Goal: Transaction & Acquisition: Obtain resource

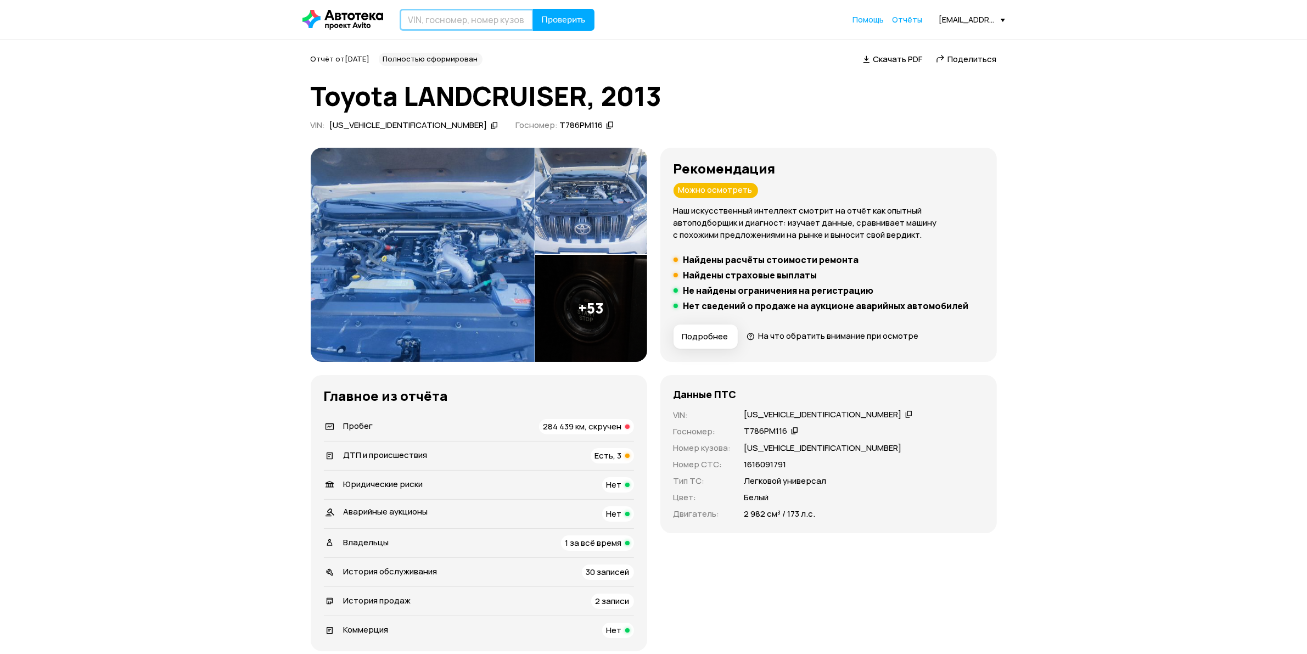
click at [514, 18] on input "text" at bounding box center [467, 20] width 134 height 22
click at [418, 23] on input "Т76РМ116" at bounding box center [467, 20] width 134 height 22
type input "Т786РМ116"
click at [583, 27] on button "Проверить" at bounding box center [563, 20] width 61 height 22
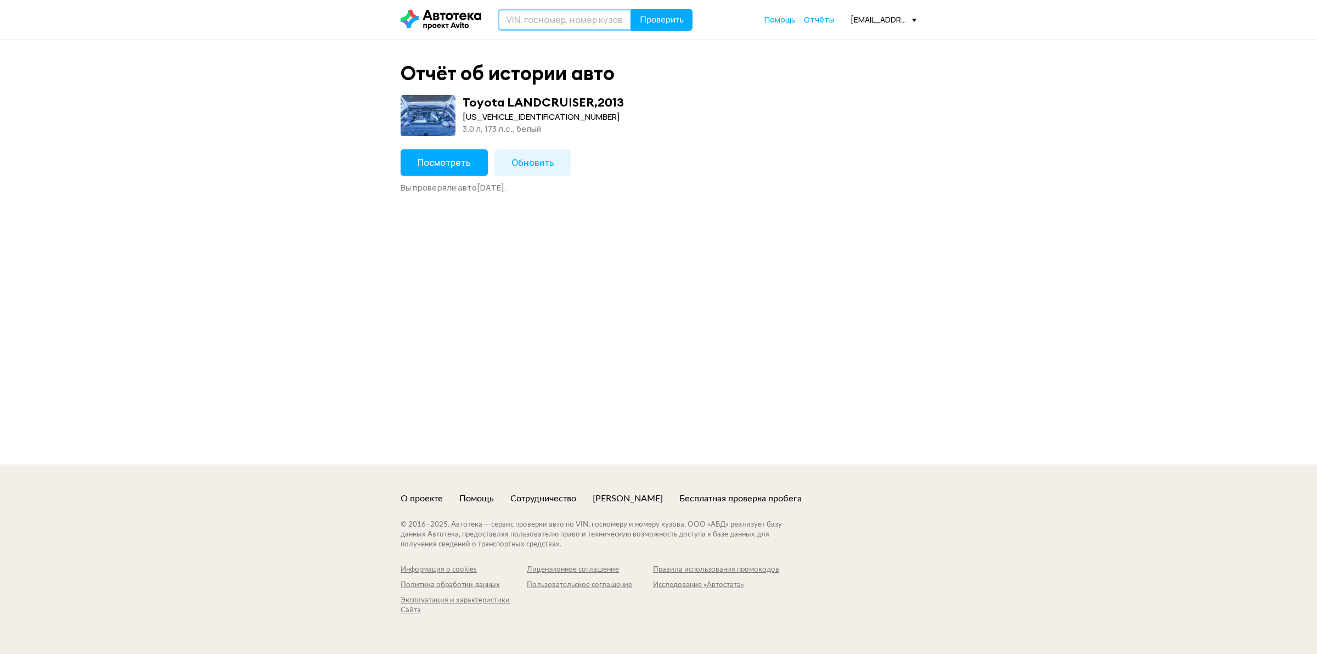
click at [542, 22] on input "text" at bounding box center [565, 20] width 134 height 22
type input "Р979ХМ716"
click at [656, 20] on span "Проверить" at bounding box center [662, 19] width 44 height 9
click at [561, 20] on input "text" at bounding box center [565, 20] width 134 height 22
click at [525, 28] on input "WAUZZZF" at bounding box center [565, 20] width 134 height 22
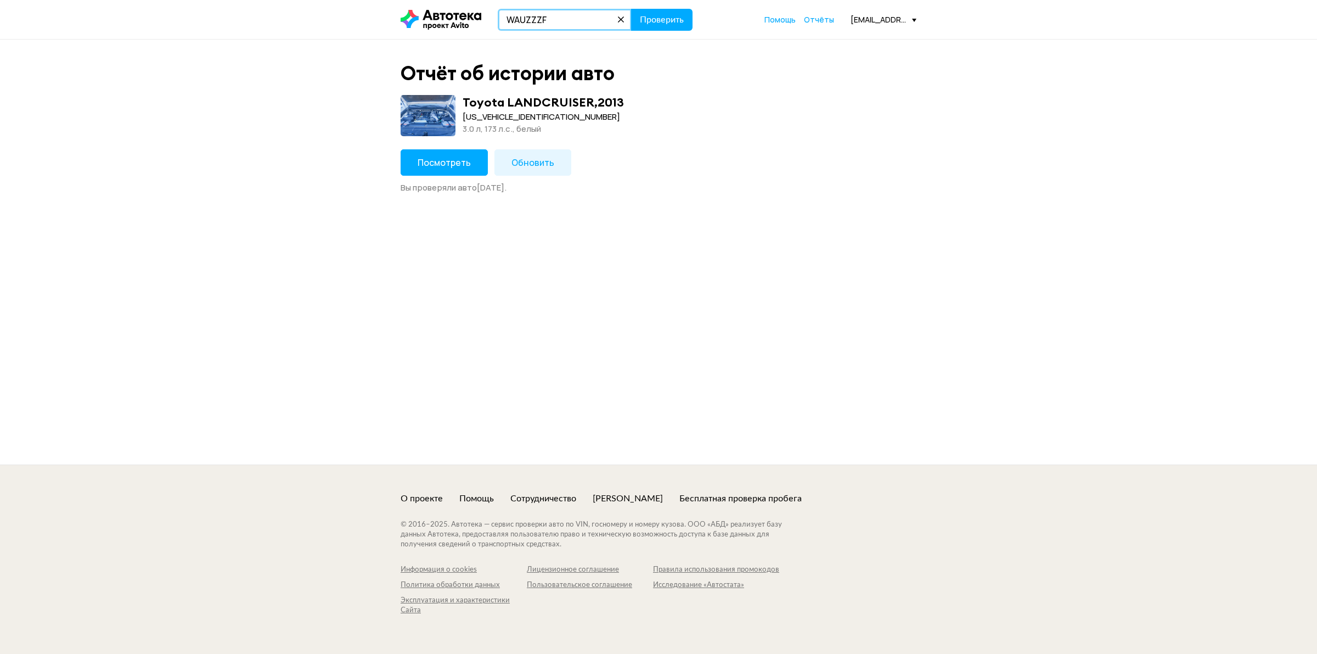
click at [569, 15] on input "WAUZZZF" at bounding box center [565, 20] width 134 height 22
type input "WAUZZZF29LN010864"
click at [662, 25] on button "Проверить" at bounding box center [661, 20] width 61 height 22
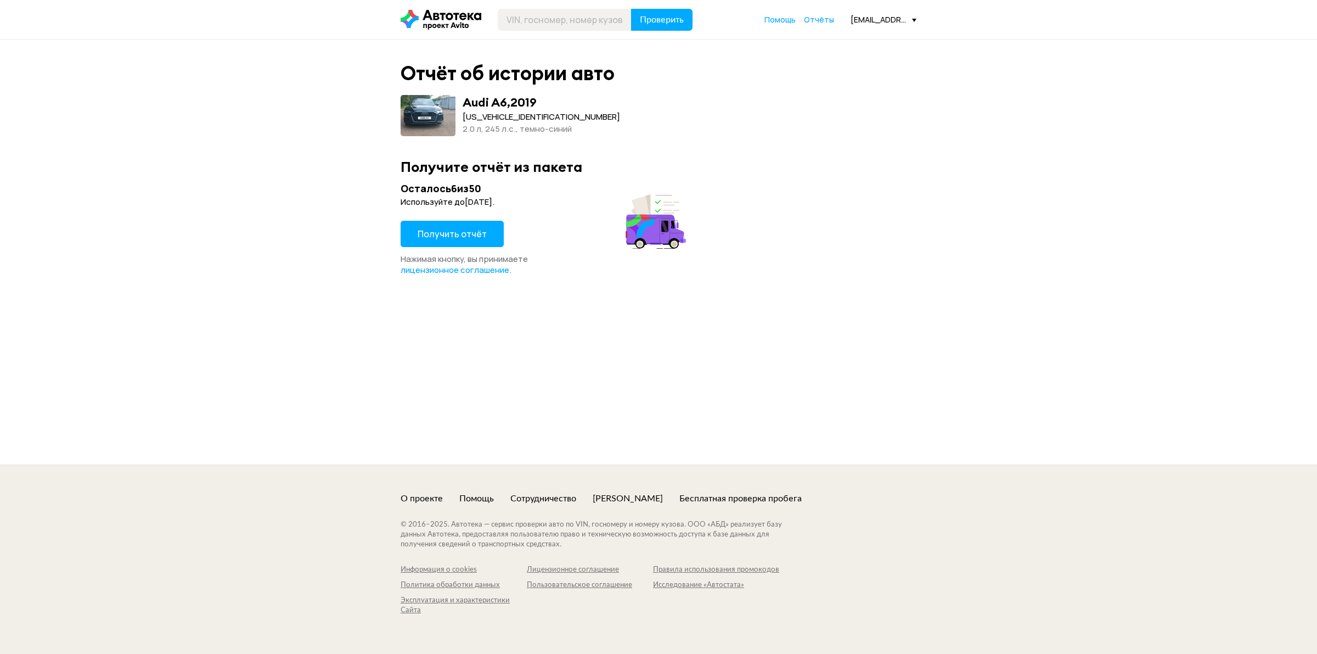
click at [465, 233] on span "Получить отчёт" at bounding box center [452, 234] width 69 height 12
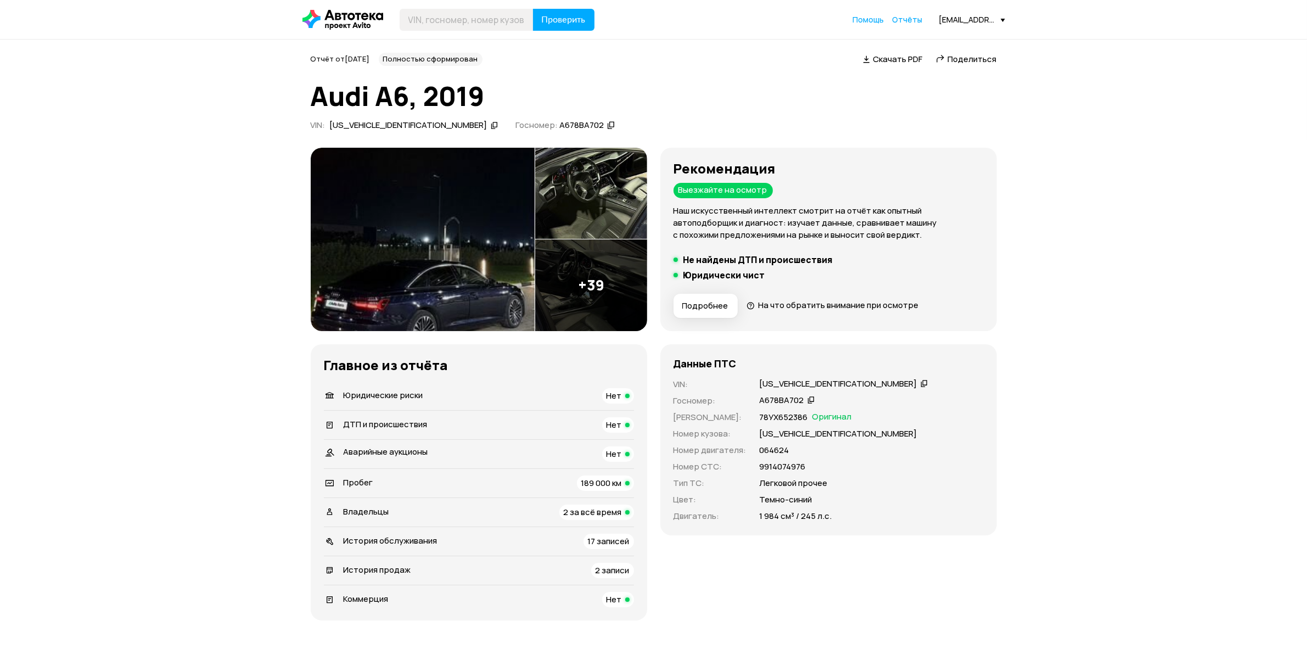
click at [903, 53] on span "Скачать PDF" at bounding box center [897, 59] width 49 height 12
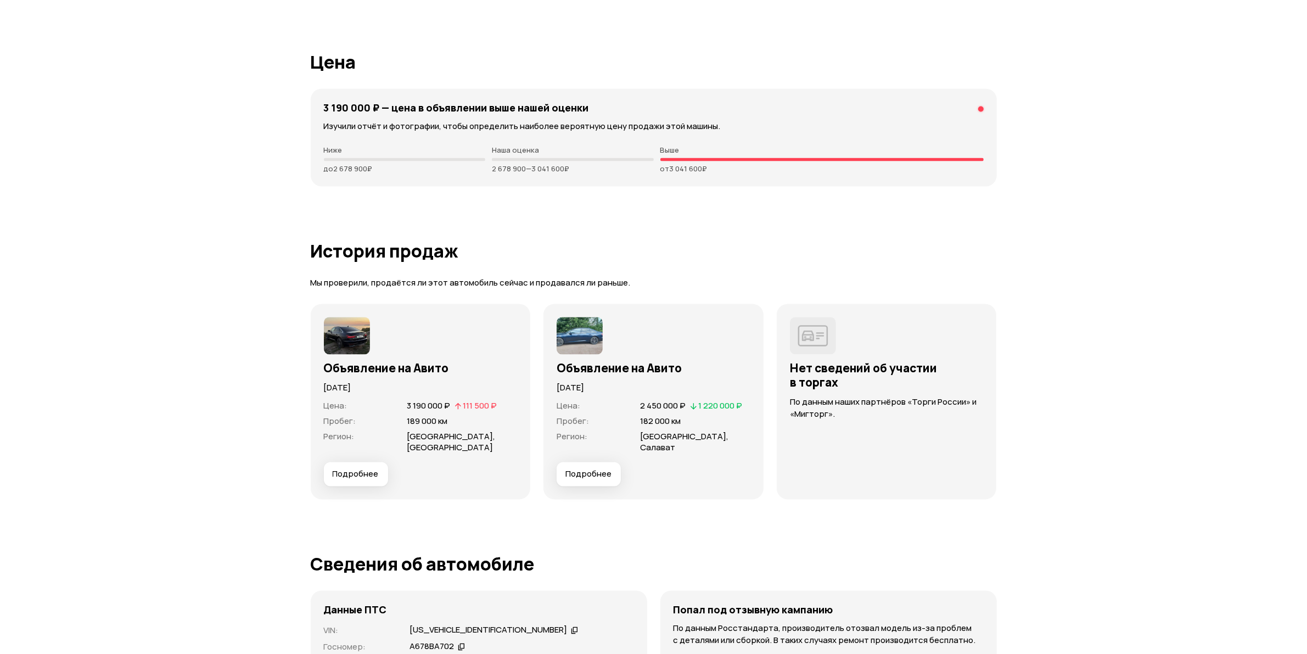
scroll to position [2675, 0]
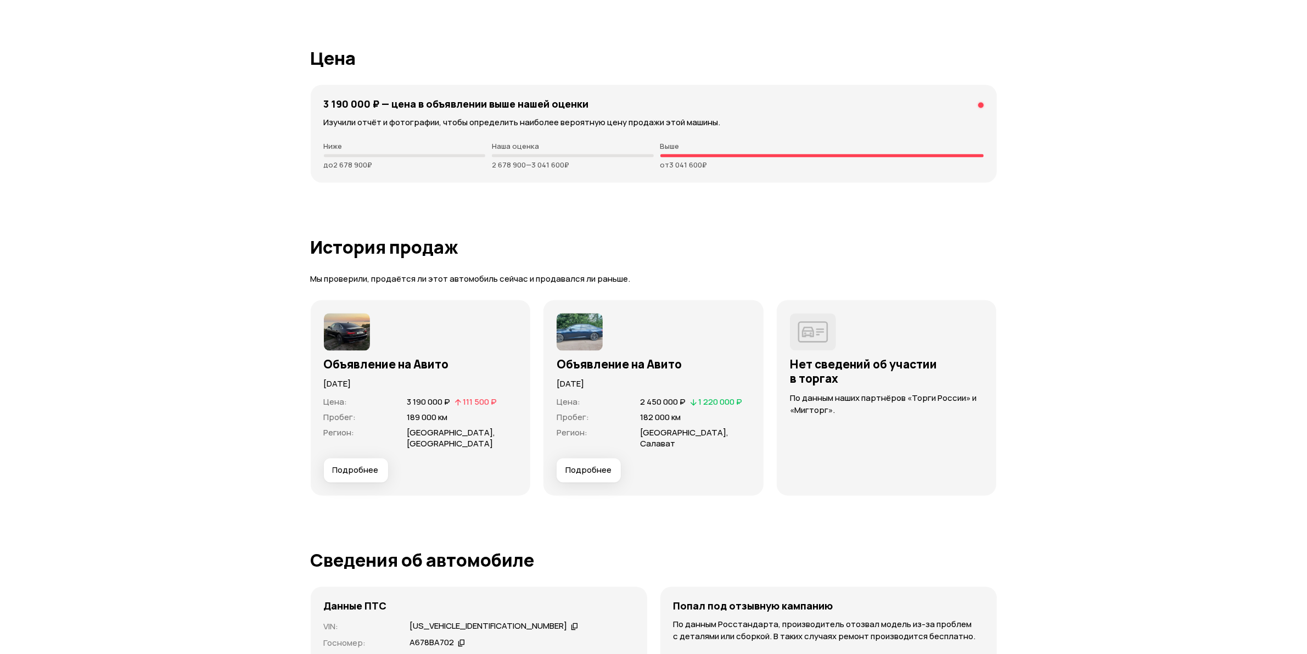
click at [369, 464] on span "Подробнее" at bounding box center [356, 469] width 46 height 11
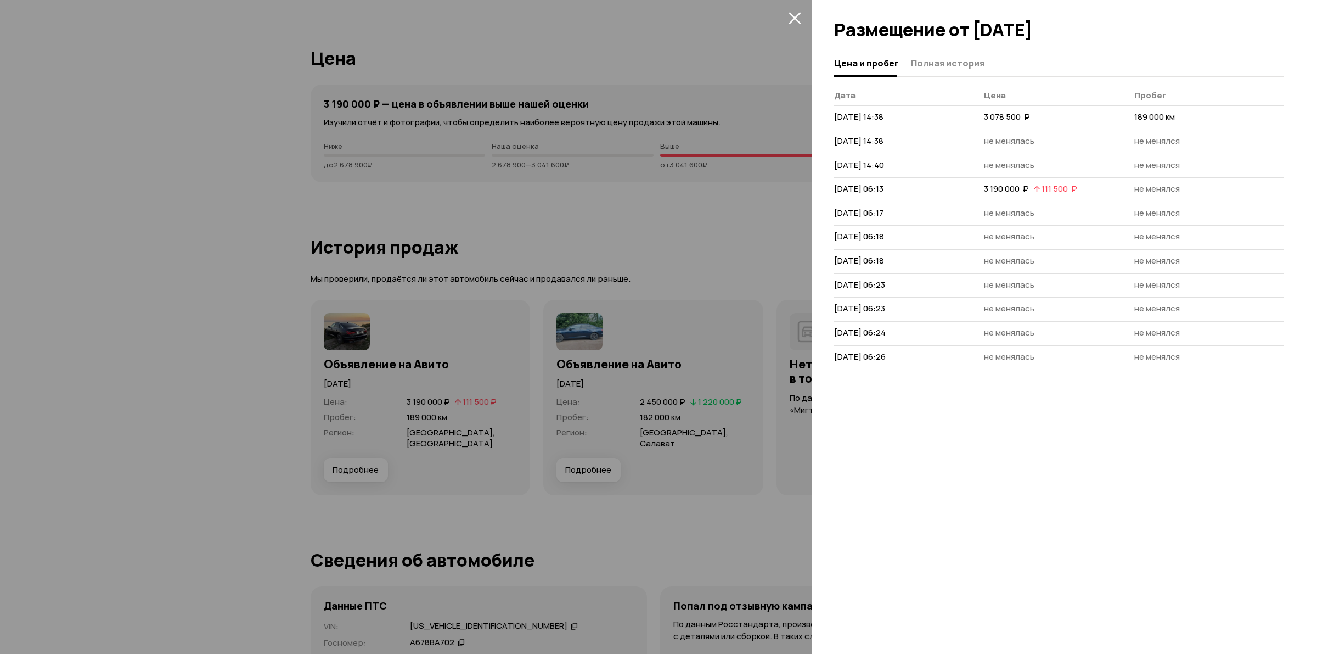
click at [745, 173] on div at bounding box center [658, 327] width 1317 height 654
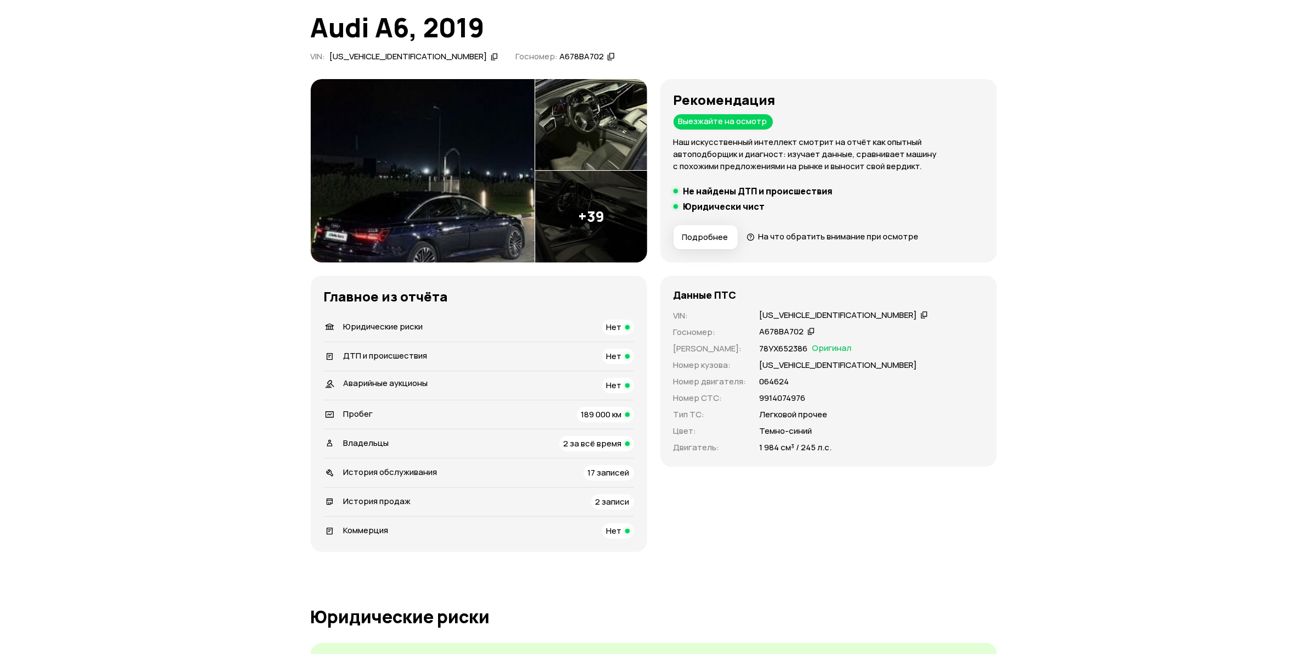
scroll to position [0, 0]
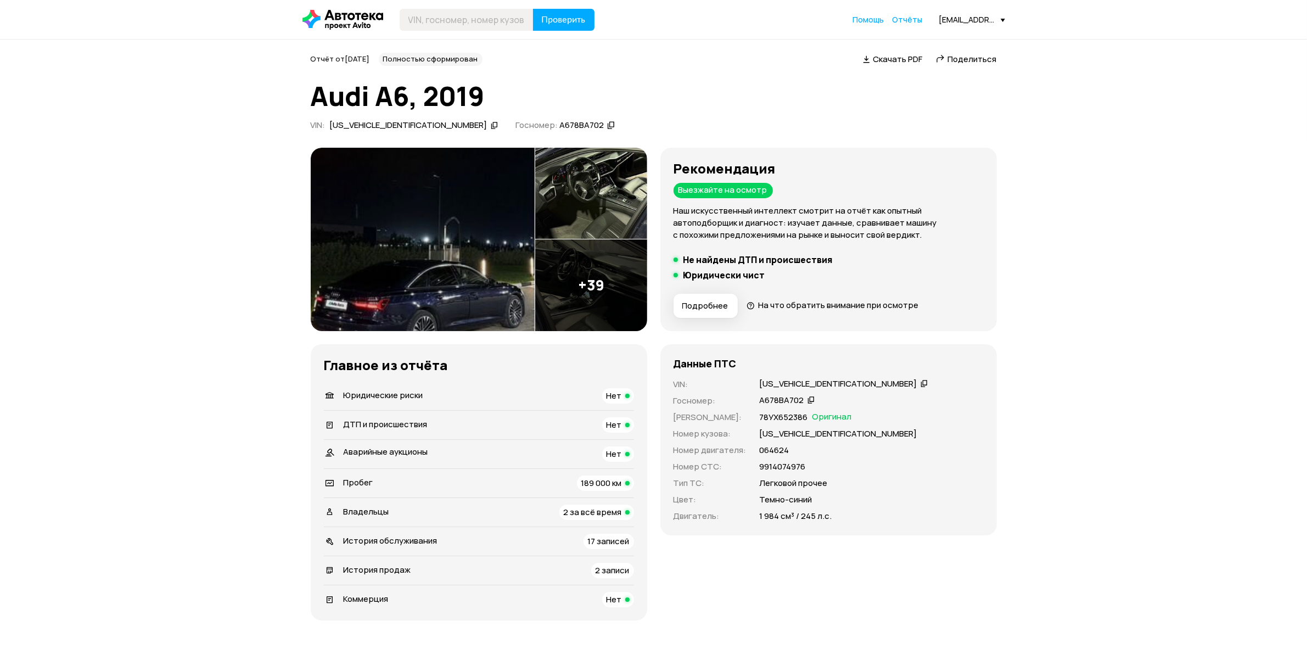
click at [920, 380] on icon at bounding box center [924, 383] width 8 height 11
click at [920, 386] on icon at bounding box center [924, 383] width 8 height 11
